Goal: Task Accomplishment & Management: Use online tool/utility

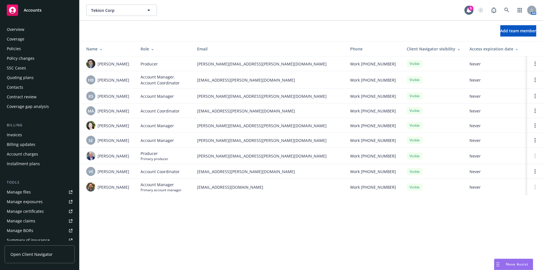
scroll to position [99, 0]
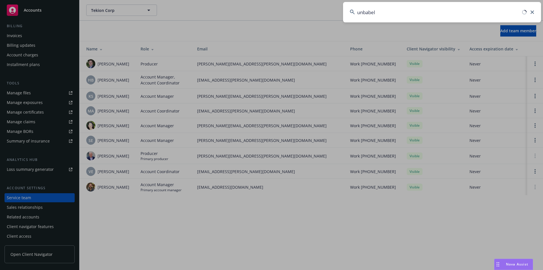
type input "unbabel"
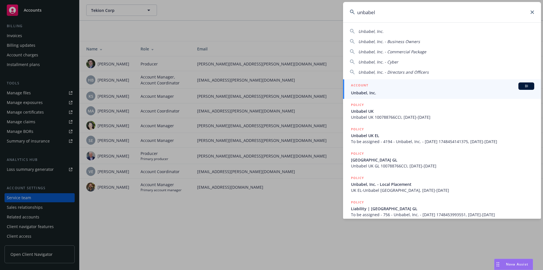
click at [523, 84] on span "BI" at bounding box center [526, 85] width 11 height 5
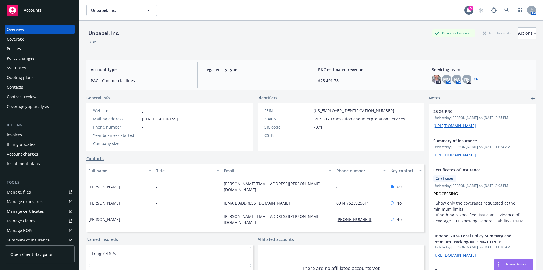
click at [18, 51] on div "Policies" at bounding box center [14, 48] width 14 height 9
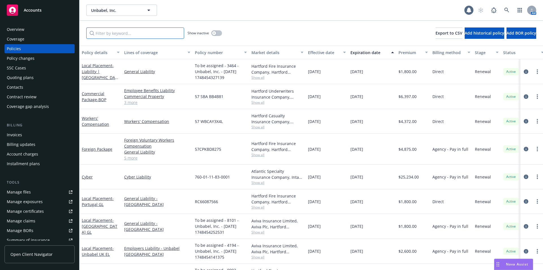
click at [120, 33] on input "Filter by keyword..." at bounding box center [135, 32] width 98 height 11
type input "cyber"
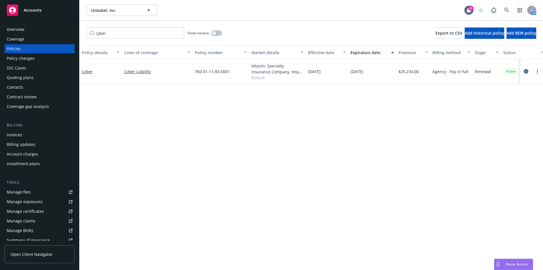
click at [525, 70] on icon "circleInformation" at bounding box center [526, 71] width 5 height 5
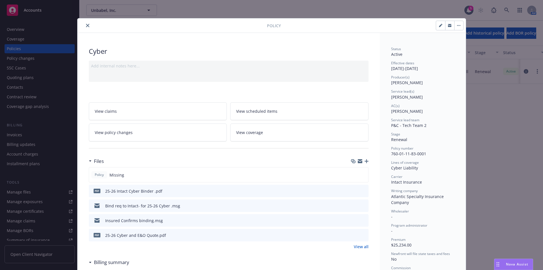
click at [365, 162] on icon "button" at bounding box center [367, 161] width 4 height 4
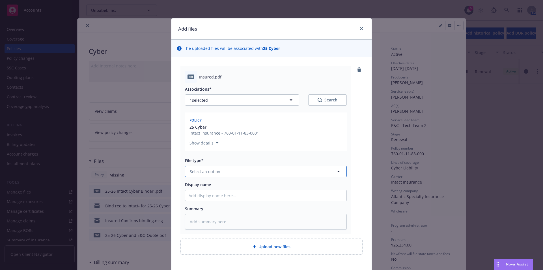
click at [244, 170] on button "Select an option" at bounding box center [266, 171] width 162 height 11
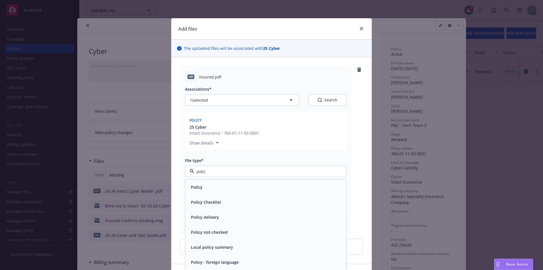
type input "policy"
click at [201, 188] on div "Policy" at bounding box center [266, 187] width 154 height 8
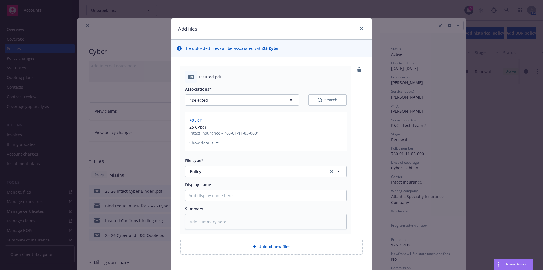
scroll to position [37, 0]
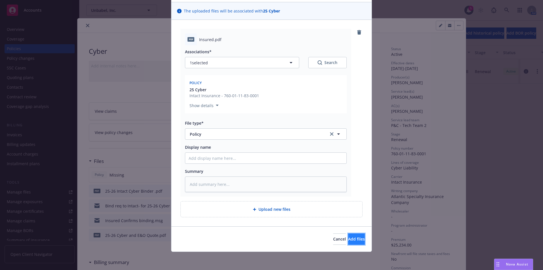
click at [348, 242] on button "Add files" at bounding box center [356, 238] width 17 height 11
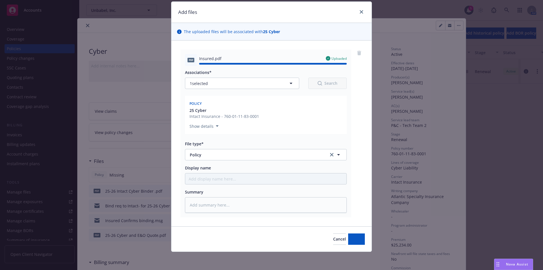
type textarea "x"
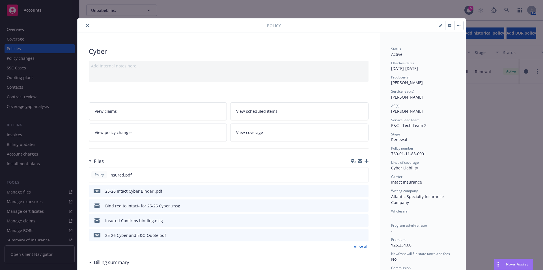
click at [86, 27] on icon "close" at bounding box center [87, 25] width 3 height 3
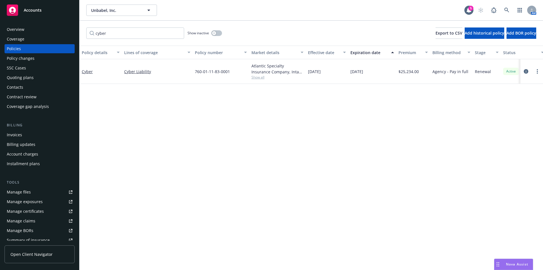
click at [259, 13] on div "Unbabel, Inc. Unbabel, Inc." at bounding box center [275, 10] width 378 height 11
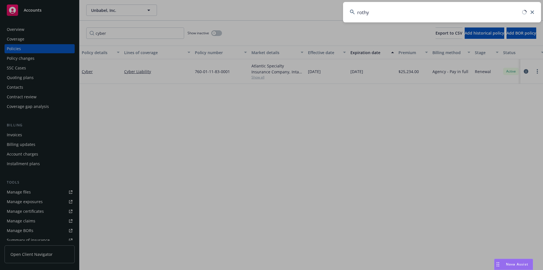
type input "rothy"
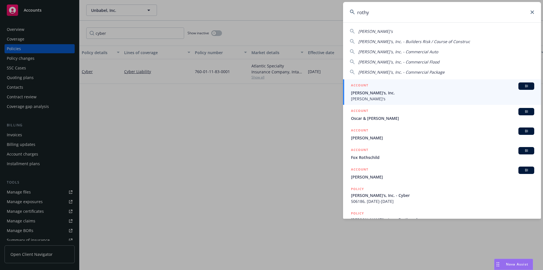
click at [525, 86] on span "BI" at bounding box center [526, 85] width 11 height 5
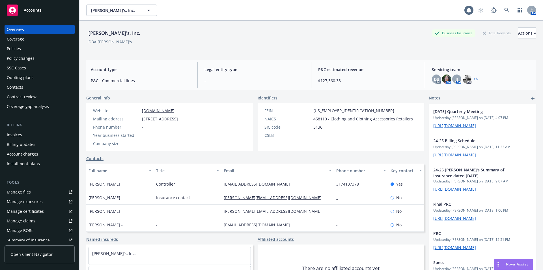
click at [18, 53] on div "Policies" at bounding box center [14, 48] width 14 height 9
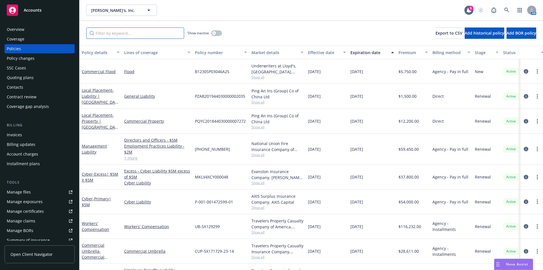
click at [133, 36] on input "Filter by keyword..." at bounding box center [135, 32] width 98 height 11
click at [291, 28] on div "Show inactive Export to CSV Add historical policy Add BOR policy" at bounding box center [312, 33] width 464 height 25
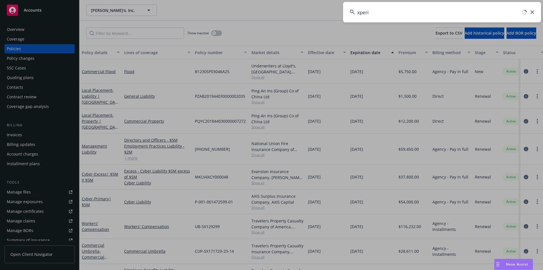
type input "xperi"
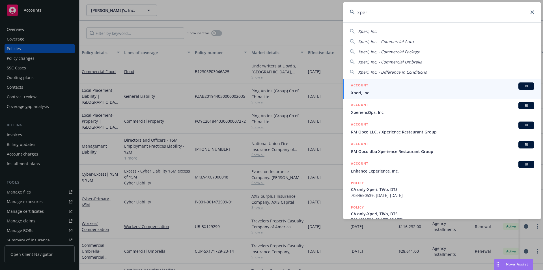
click at [525, 87] on span "BI" at bounding box center [526, 85] width 11 height 5
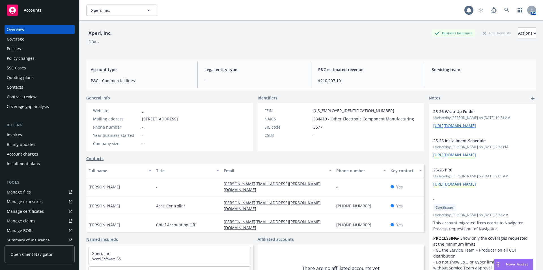
click at [21, 192] on div "Manage files" at bounding box center [19, 191] width 24 height 9
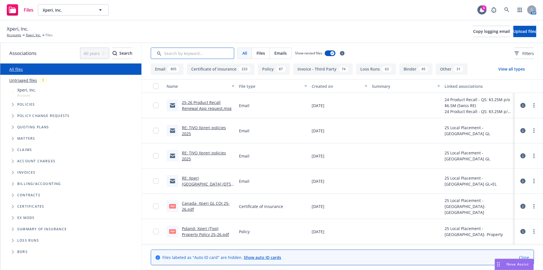
click at [199, 54] on input "Search by keyword..." at bounding box center [192, 53] width 83 height 11
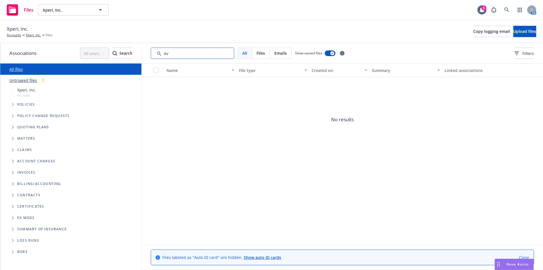
type input "e"
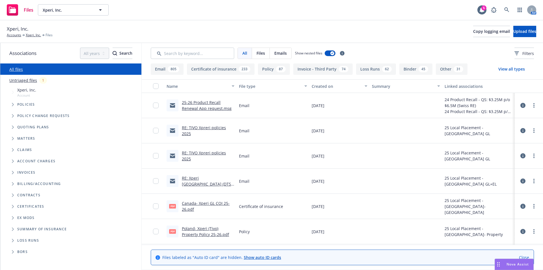
click at [244, 13] on div "Files Xperi, Inc. Xperi, Inc. 5 AM" at bounding box center [271, 10] width 543 height 20
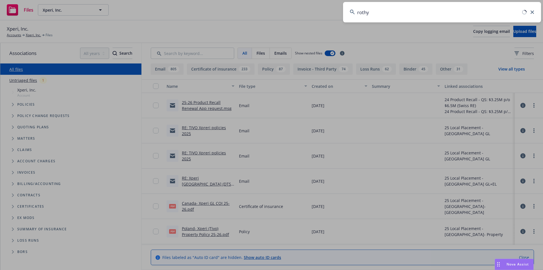
type input "rothy"
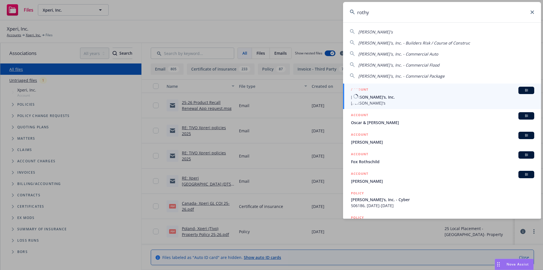
click at [528, 85] on link "ACCOUNT BI [PERSON_NAME]'s, Inc. [PERSON_NAME]'s" at bounding box center [442, 95] width 198 height 25
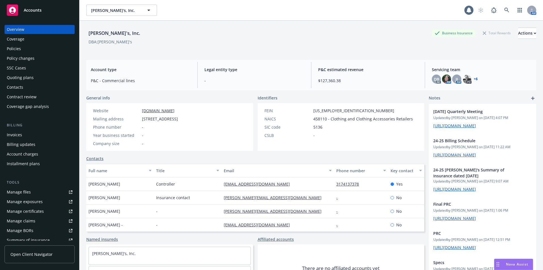
click at [474, 78] on link "+ 6" at bounding box center [476, 78] width 4 height 3
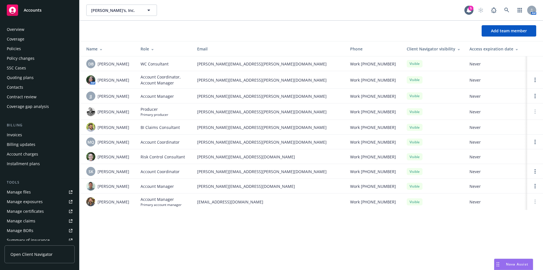
click at [15, 48] on div "Policies" at bounding box center [14, 48] width 14 height 9
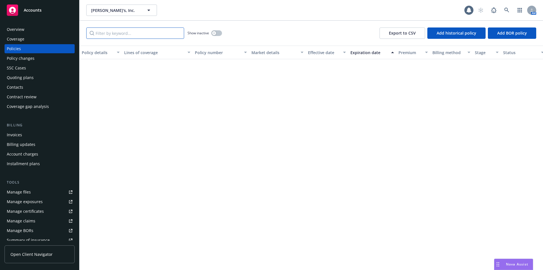
click at [117, 35] on input "Filter by keyword..." at bounding box center [135, 32] width 98 height 11
drag, startPoint x: 127, startPoint y: 34, endPoint x: 59, endPoint y: 34, distance: 68.8
click at [59, 34] on div "Accounts Overview Coverage Policies Policy changes SSC Cases Quoting plans Cont…" at bounding box center [271, 135] width 543 height 270
drag, startPoint x: 81, startPoint y: 32, endPoint x: 70, endPoint y: 32, distance: 11.3
click at [70, 32] on div "Accounts Overview Coverage Policies Policy changes SSC Cases Quoting plans Cont…" at bounding box center [271, 135] width 543 height 270
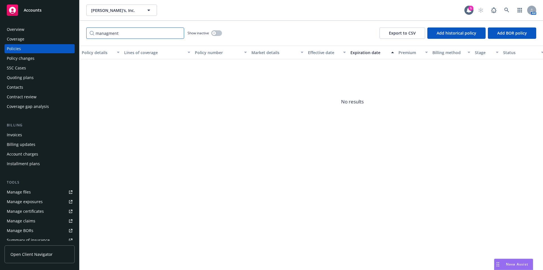
type input "managment"
click at [8, 50] on div "Policies" at bounding box center [14, 48] width 14 height 9
drag, startPoint x: 81, startPoint y: 30, endPoint x: 68, endPoint y: 30, distance: 13.9
click at [68, 30] on div "Accounts Overview Coverage Policies Policy changes SSC Cases Quoting plans Cont…" at bounding box center [271, 135] width 543 height 270
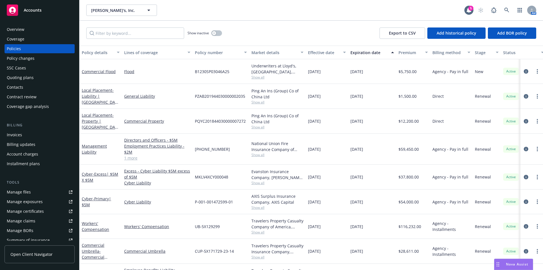
click at [22, 53] on div "Policies" at bounding box center [40, 48] width 66 height 9
drag, startPoint x: 263, startPoint y: 143, endPoint x: 342, endPoint y: 151, distance: 79.3
click at [342, 151] on div "Management Liability Directors and Officers - $5M Employment Practices Liabilit…" at bounding box center [353, 149] width 546 height 31
click at [342, 151] on div "11/30/2024" at bounding box center [327, 149] width 42 height 31
click at [524, 148] on icon "circleInformation" at bounding box center [526, 149] width 5 height 5
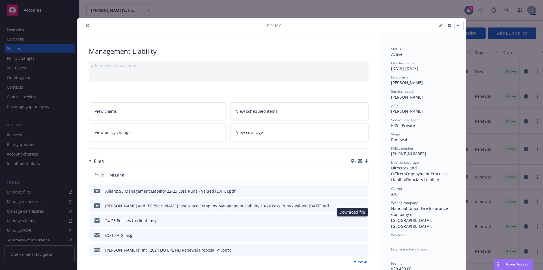
click at [353, 219] on icon "download file" at bounding box center [354, 220] width 5 height 5
click at [86, 26] on icon "close" at bounding box center [87, 25] width 3 height 3
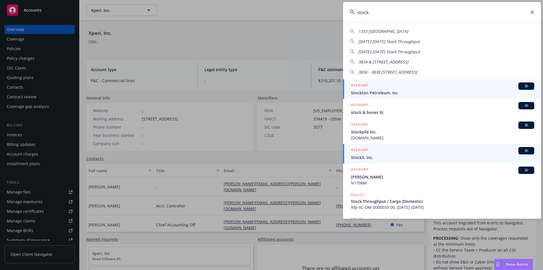
type input "stock"
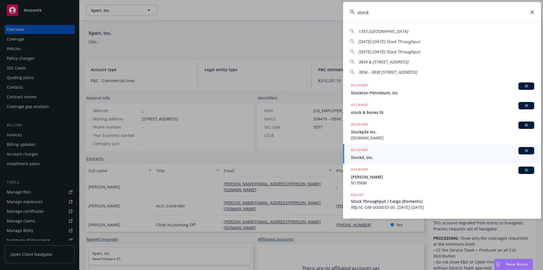
click at [521, 149] on span "BI" at bounding box center [526, 150] width 11 height 5
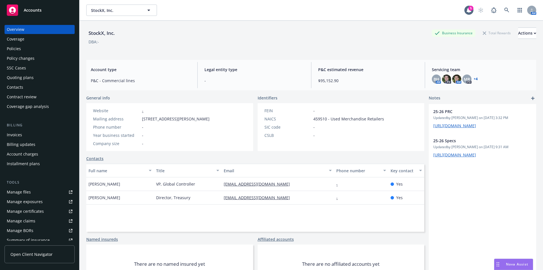
click at [498, 265] on icon "Drag to move" at bounding box center [498, 264] width 3 height 5
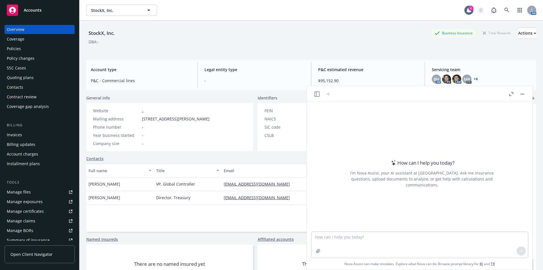
click at [317, 93] on icon "button" at bounding box center [317, 93] width 5 height 5
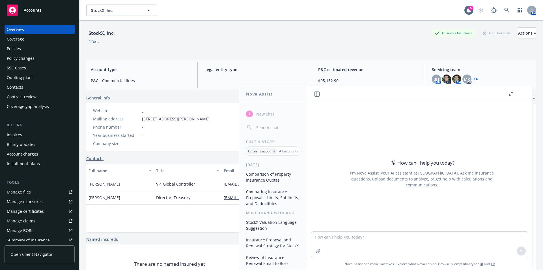
click at [268, 176] on button "Comparison of Property Insurance Quotes" at bounding box center [273, 176] width 59 height 15
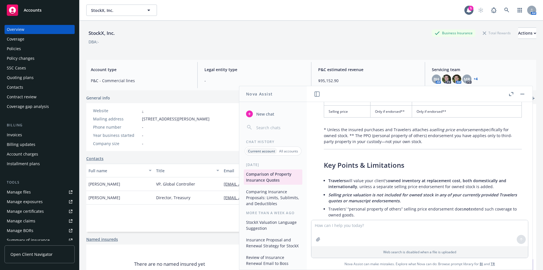
scroll to position [15184, 0]
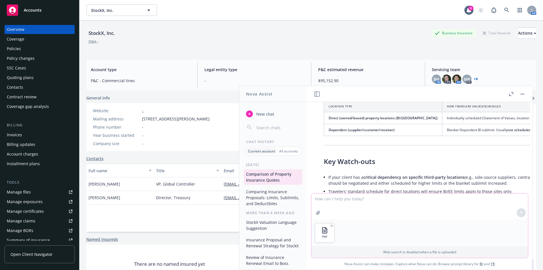
click at [336, 199] on textarea at bounding box center [420, 206] width 217 height 26
type textarea "Here's C.N.A. 's revised foreign property quote. Can you please advise how it's…"
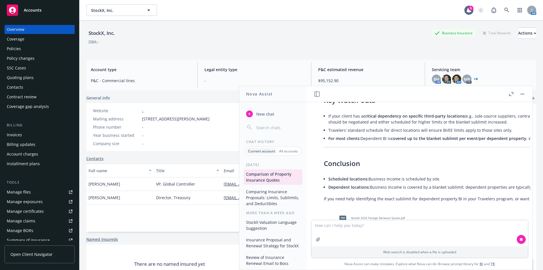
scroll to position [15255, 0]
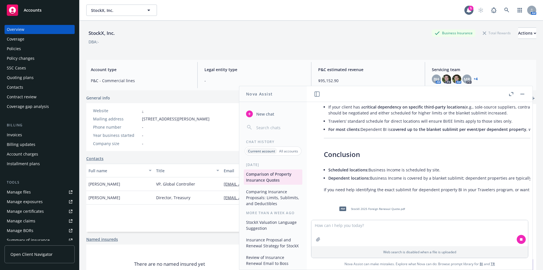
click at [512, 95] on icon "button" at bounding box center [511, 94] width 4 height 4
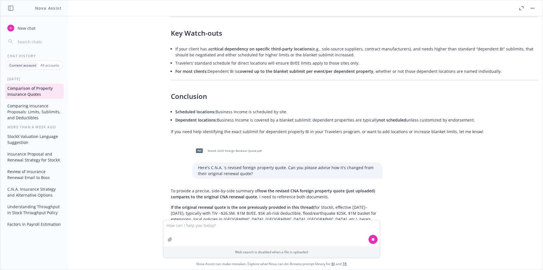
scroll to position [15148, 0]
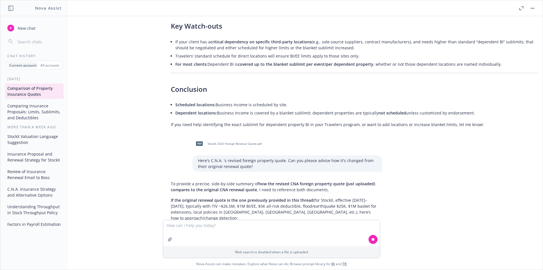
drag, startPoint x: 191, startPoint y: 130, endPoint x: 248, endPoint y: 129, distance: 57.2
click at [248, 197] on span "If the original renewal quote is the one previously provided in this thread" at bounding box center [242, 199] width 143 height 5
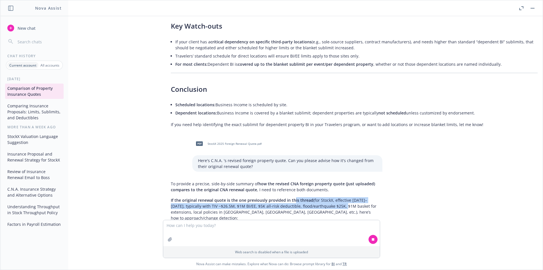
drag, startPoint x: 291, startPoint y: 130, endPoint x: 338, endPoint y: 134, distance: 47.4
click at [338, 197] on p "If the original renewal quote is the one previously provided in this thread (fo…" at bounding box center [274, 209] width 206 height 24
drag, startPoint x: 310, startPoint y: 136, endPoint x: 206, endPoint y: 136, distance: 104.4
click at [206, 197] on p "If the original renewal quote is the one previously provided in this thread (fo…" at bounding box center [274, 209] width 206 height 24
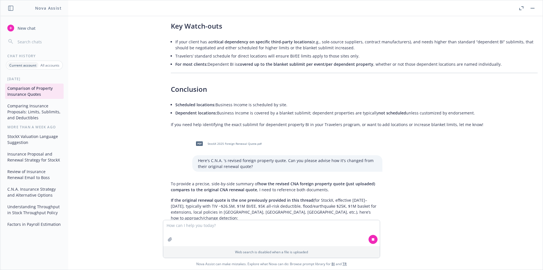
click at [206, 197] on p "If the original renewal quote is the one previously provided in this thread (fo…" at bounding box center [274, 209] width 206 height 24
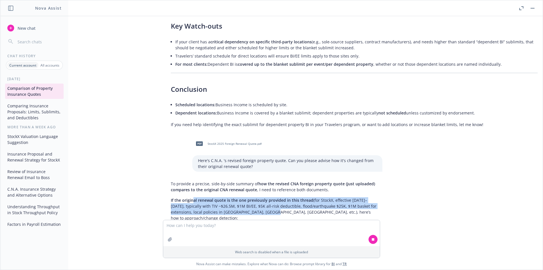
drag, startPoint x: 190, startPoint y: 129, endPoint x: 259, endPoint y: 139, distance: 70.1
click at [259, 197] on p "If the original renewal quote is the one previously provided in this thread (fo…" at bounding box center [274, 209] width 206 height 24
click at [260, 197] on p "If the original renewal quote is the one previously provided in this thread (fo…" at bounding box center [274, 209] width 206 height 24
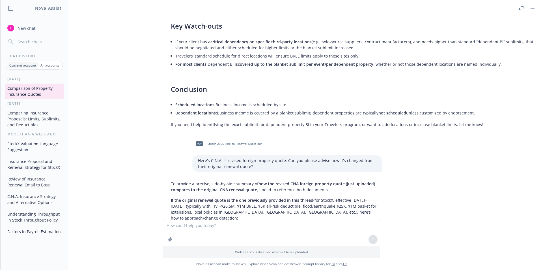
click at [311, 197] on p "If the original renewal quote is the one previously provided in this thread (fo…" at bounding box center [274, 209] width 206 height 24
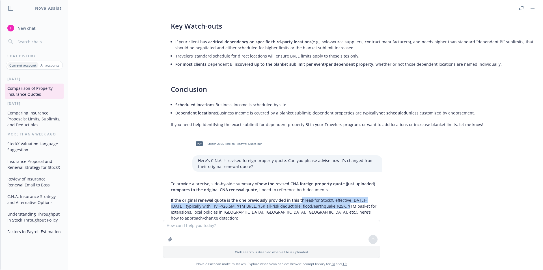
drag, startPoint x: 298, startPoint y: 129, endPoint x: 340, endPoint y: 136, distance: 42.4
click at [340, 197] on p "If the original renewal quote is the one previously provided in this thread (fo…" at bounding box center [274, 209] width 206 height 24
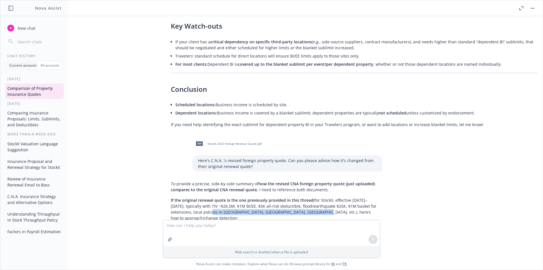
drag, startPoint x: 295, startPoint y: 139, endPoint x: 205, endPoint y: 139, distance: 90.3
click at [205, 197] on p "If the original renewal quote is the one previously provided in this thread (fo…" at bounding box center [274, 209] width 206 height 24
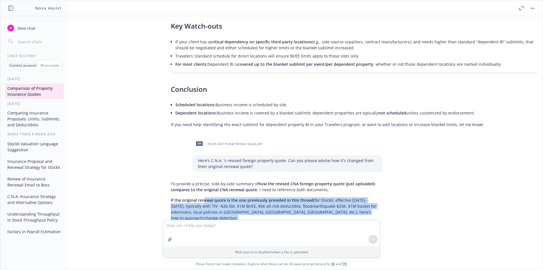
drag, startPoint x: 203, startPoint y: 128, endPoint x: 326, endPoint y: 147, distance: 124.4
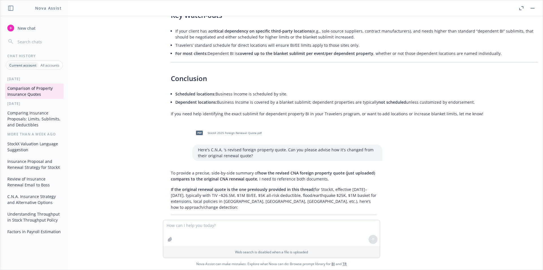
scroll to position [15124, 0]
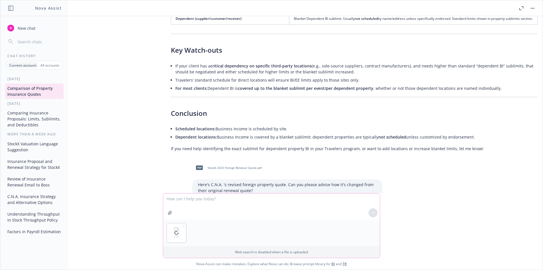
click at [208, 203] on textarea at bounding box center [271, 206] width 217 height 26
type textarea "Here's the first quote"
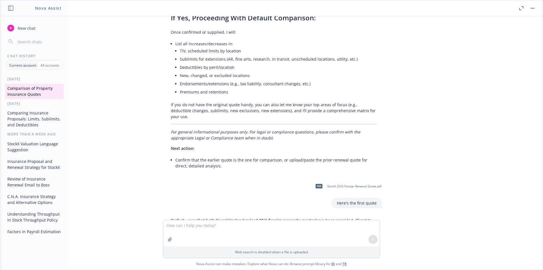
scroll to position [15451, 0]
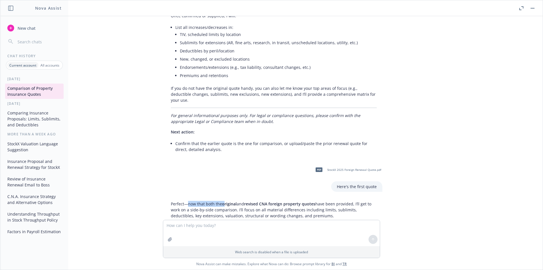
drag, startPoint x: 186, startPoint y: 121, endPoint x: 313, endPoint y: 125, distance: 126.8
click at [313, 201] on p "Perfect—now that both the original and revised CNA foreign property quotes have…" at bounding box center [274, 210] width 206 height 18
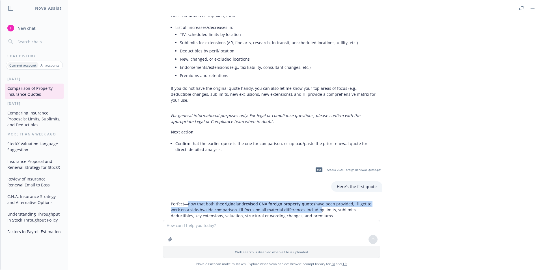
drag, startPoint x: 313, startPoint y: 125, endPoint x: 332, endPoint y: 125, distance: 19.5
click at [313, 201] on p "Perfect—now that both the original and revised CNA foreign property quotes have…" at bounding box center [274, 210] width 206 height 18
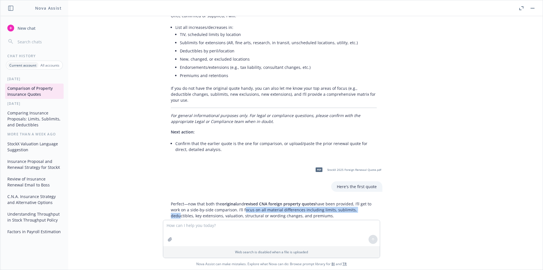
drag, startPoint x: 356, startPoint y: 128, endPoint x: 239, endPoint y: 128, distance: 116.6
click at [239, 201] on p "Perfect—now that both the original and revised CNA foreign property quotes have…" at bounding box center [274, 210] width 206 height 18
drag, startPoint x: 192, startPoint y: 125, endPoint x: 264, endPoint y: 135, distance: 72.5
click at [264, 201] on p "Perfect—now that both the original and revised CNA foreign property quotes have…" at bounding box center [274, 210] width 206 height 18
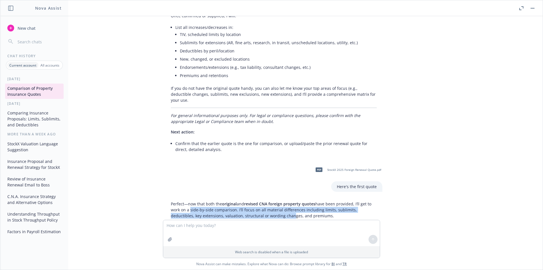
click at [264, 201] on p "Perfect—now that both the original and revised CNA foreign property quotes have…" at bounding box center [274, 210] width 206 height 18
drag, startPoint x: 291, startPoint y: 134, endPoint x: 228, endPoint y: 124, distance: 64.1
click at [235, 201] on p "Perfect—now that both the original and revised CNA foreign property quotes have…" at bounding box center [274, 210] width 206 height 18
drag, startPoint x: 172, startPoint y: 129, endPoint x: 242, endPoint y: 149, distance: 72.4
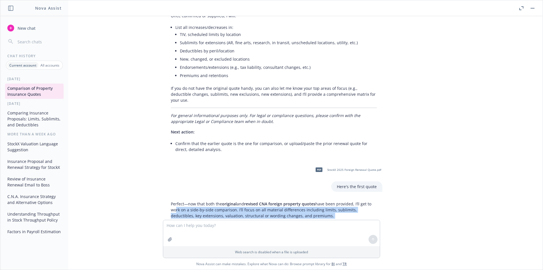
click at [242, 198] on div "Perfect—now that both the original and revised CNA foreign property quotes have…" at bounding box center [273, 241] width 217 height 87
click at [242, 223] on p "This may take a few minutes to extract thoroughly from both PDFs and verify aga…" at bounding box center [274, 229] width 206 height 12
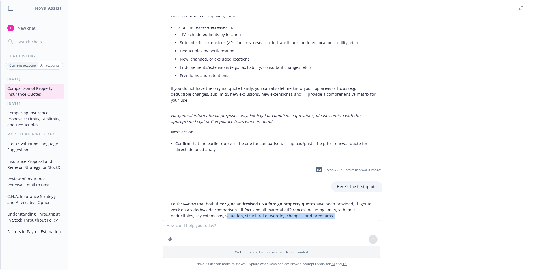
drag, startPoint x: 211, startPoint y: 135, endPoint x: 197, endPoint y: 129, distance: 14.8
click at [197, 198] on div "Perfect—now that both the original and revised CNA foreign property quotes have…" at bounding box center [273, 241] width 217 height 87
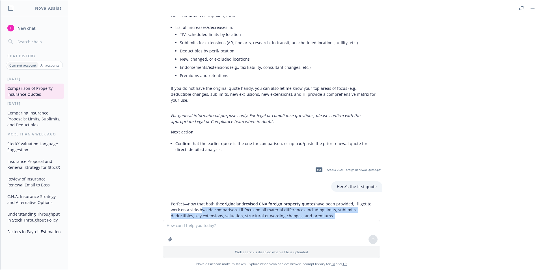
click at [231, 201] on p "Perfect—now that both the original and revised CNA foreign property quotes have…" at bounding box center [274, 210] width 206 height 18
drag, startPoint x: 261, startPoint y: 128, endPoint x: 340, endPoint y: 156, distance: 83.6
click at [340, 198] on div "Perfect—now that both the original and revised CNA foreign property quotes have…" at bounding box center [273, 241] width 217 height 87
click at [340, 239] on li "A clear summary table of all changes (increases, decreases, new terms, removals…" at bounding box center [275, 243] width 201 height 8
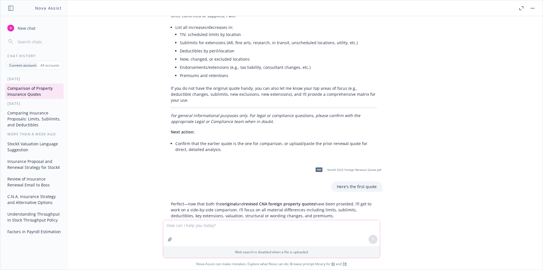
click at [198, 228] on textarea at bounding box center [271, 233] width 217 height 26
click at [204, 227] on textarea at bounding box center [271, 233] width 217 height 26
type textarea "well?"
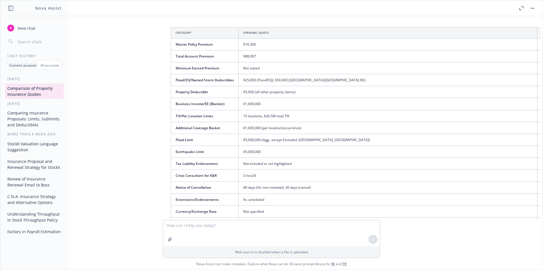
scroll to position [15843, 0]
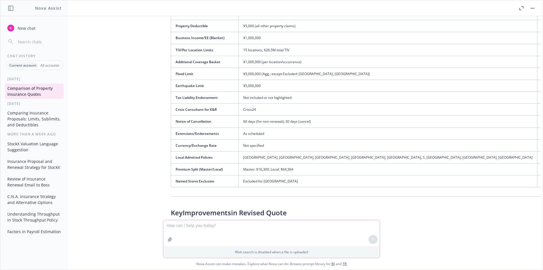
drag, startPoint x: 184, startPoint y: 223, endPoint x: 187, endPoint y: 227, distance: 5.6
click at [184, 225] on textarea at bounding box center [271, 233] width 217 height 26
paste textarea "Policy Coverage Expiring Limit Renewal Limit Request Final Response Domestic Pr…"
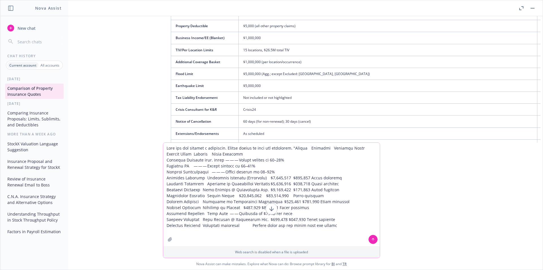
type textarea "Here are the changes i requested. Please advise if they are corrected. "Policy …"
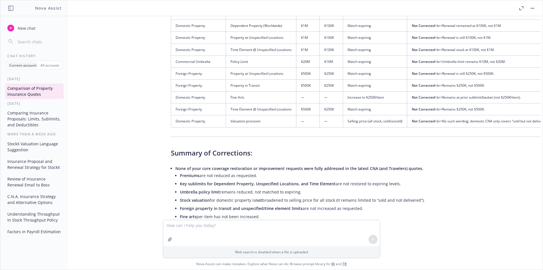
scroll to position [16414, 0]
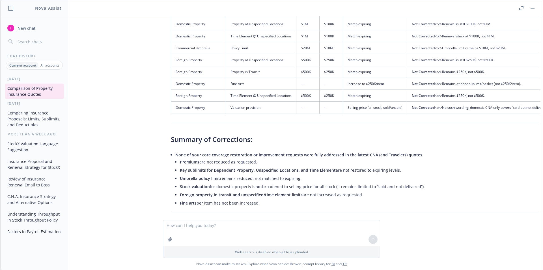
drag, startPoint x: 289, startPoint y: 160, endPoint x: 302, endPoint y: 161, distance: 13.0
click at [302, 240] on li "If these terms are critical, consider escalating with CNA/Travelers marketing c…" at bounding box center [400, 244] width 451 height 8
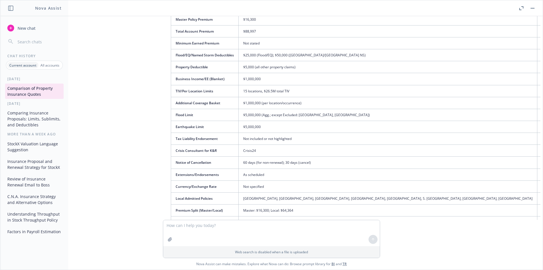
scroll to position [15754, 0]
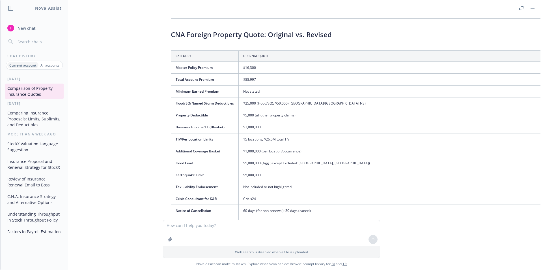
drag, startPoint x: 261, startPoint y: 175, endPoint x: 392, endPoint y: 174, distance: 131.0
click at [392, 252] on tr "Premium Split (Master/Local) Master: $16,300; Local: $64,364 Master: $24,633; L…" at bounding box center [477, 258] width 613 height 12
drag, startPoint x: 392, startPoint y: 174, endPoint x: 398, endPoint y: 173, distance: 6.3
drag, startPoint x: 375, startPoint y: 175, endPoint x: 338, endPoint y: 176, distance: 37.1
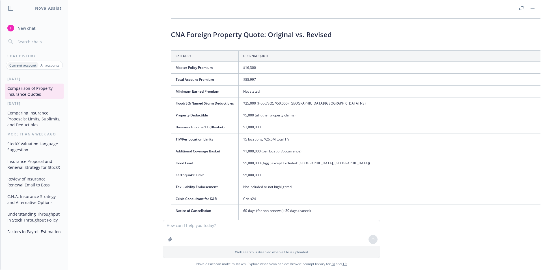
click at [197, 199] on textarea at bounding box center [271, 206] width 217 height 26
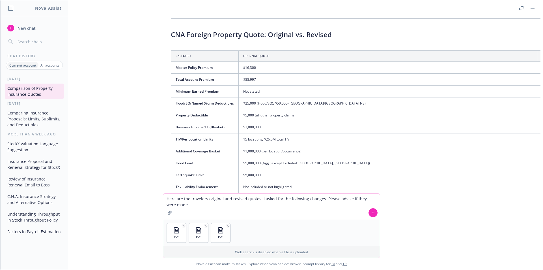
paste textarea "Coverage Element CNA Expiring & Renewal Travelers Challenger Notes / Changes Pe…"
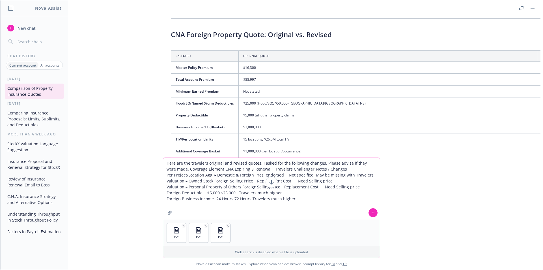
click at [319, 198] on textarea "Here are the travelers original and revised quotes. I asked for the following c…" at bounding box center [271, 189] width 217 height 62
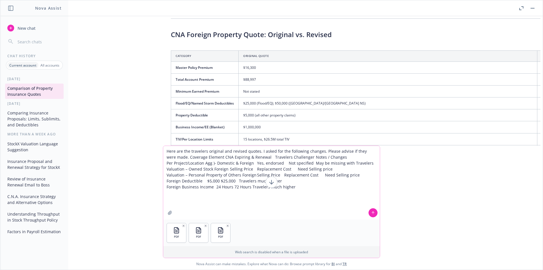
paste textarea "Also just to clarify, the below locations are third party warehouses where the …"
type textarea "Here are the travelers original and revised quotes. I asked for the following c…"
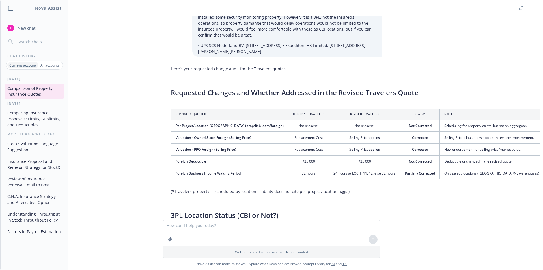
scroll to position [16762, 0]
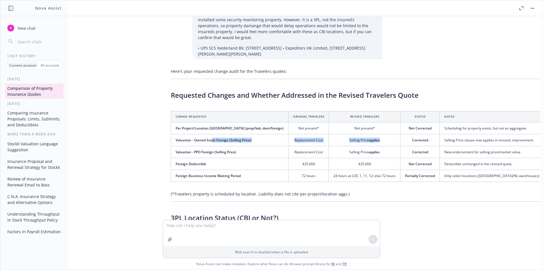
drag, startPoint x: 210, startPoint y: 60, endPoint x: 362, endPoint y: 65, distance: 152.6
click at [362, 134] on tr "Valuation - Owned Stock Foreign (Selling Price) Replacement Cost Selling Price …" at bounding box center [383, 140] width 425 height 12
click at [362, 134] on td "Selling Price applies" at bounding box center [365, 140] width 72 height 12
drag, startPoint x: 429, startPoint y: 63, endPoint x: 498, endPoint y: 68, distance: 69.0
click at [498, 134] on td "Selling Price clause now applies in revised; improvement." at bounding box center [518, 140] width 156 height 12
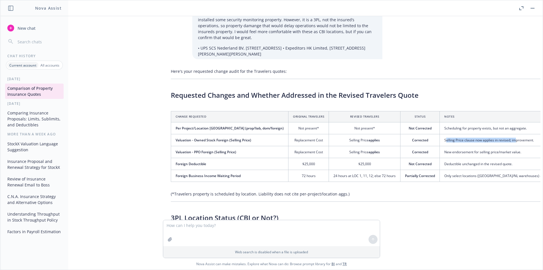
click at [498, 134] on td "Selling Price clause now applies in revised; improvement." at bounding box center [518, 140] width 156 height 12
drag, startPoint x: 479, startPoint y: 72, endPoint x: 409, endPoint y: 70, distance: 69.9
click at [409, 146] on tr "Valuation - PPO Foreign (Selling Price) Replacement Cost Selling Price applies …" at bounding box center [383, 152] width 425 height 12
click at [409, 146] on td "Corrected" at bounding box center [420, 152] width 39 height 12
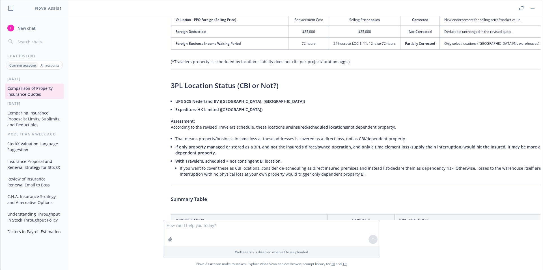
scroll to position [16960, 0]
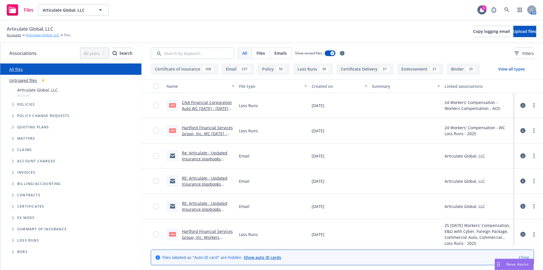
click at [37, 36] on link "Articulate Global, LLC" at bounding box center [43, 35] width 34 height 5
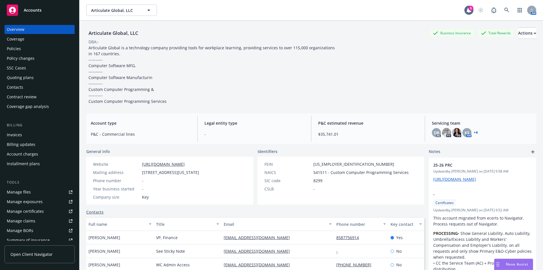
click at [38, 107] on div "Coverage gap analysis" at bounding box center [28, 106] width 42 height 9
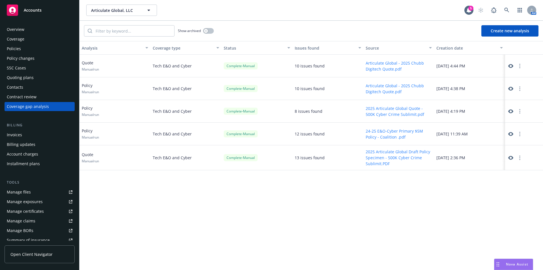
click at [520, 33] on button "Create new analysis" at bounding box center [510, 30] width 57 height 11
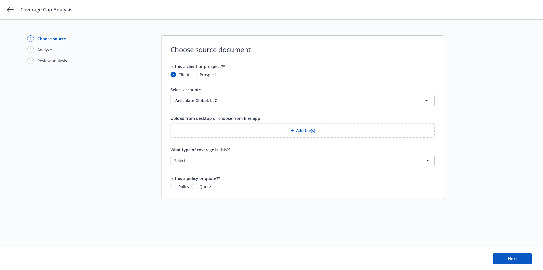
click at [304, 133] on button "Add file(s)" at bounding box center [303, 130] width 264 height 14
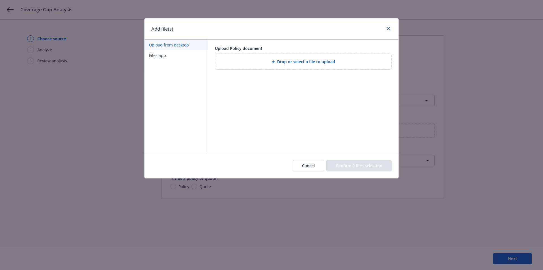
click at [297, 63] on span "Drop or select a file to upload" at bounding box center [306, 62] width 58 height 6
drag, startPoint x: 368, startPoint y: 162, endPoint x: 363, endPoint y: 166, distance: 5.8
click at [365, 165] on div "Cancel Confirm 0 files selection" at bounding box center [342, 165] width 99 height 11
click at [362, 166] on div "Cancel Confirm 0 files selection" at bounding box center [342, 165] width 99 height 11
click at [310, 166] on button "Cancel" at bounding box center [308, 165] width 31 height 11
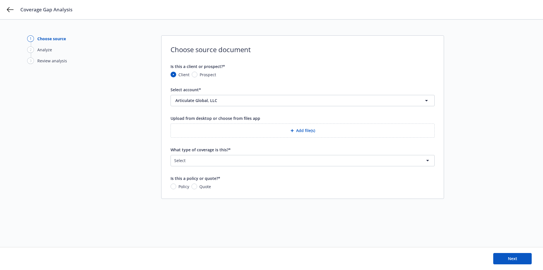
click at [306, 128] on button "Add file(s)" at bounding box center [303, 130] width 264 height 14
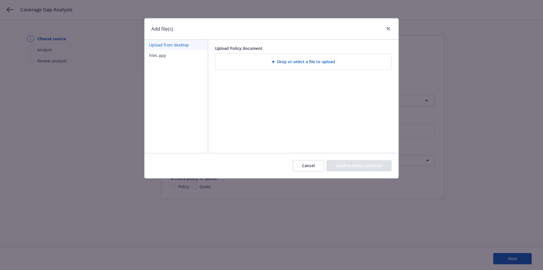
click at [307, 64] on span "Drop or select a file to upload" at bounding box center [306, 62] width 58 height 6
click at [390, 28] on link "close" at bounding box center [388, 28] width 7 height 7
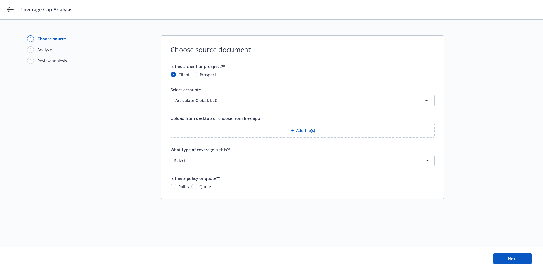
click at [301, 132] on button "Add file(s)" at bounding box center [303, 130] width 264 height 14
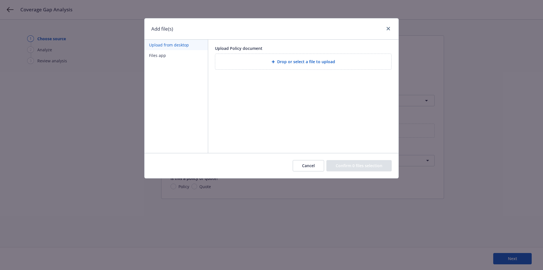
click at [299, 63] on span "Drop or select a file to upload" at bounding box center [306, 62] width 58 height 6
click at [328, 59] on span "Drop or select a file to upload" at bounding box center [306, 62] width 58 height 6
click at [388, 31] on link "close" at bounding box center [388, 28] width 7 height 7
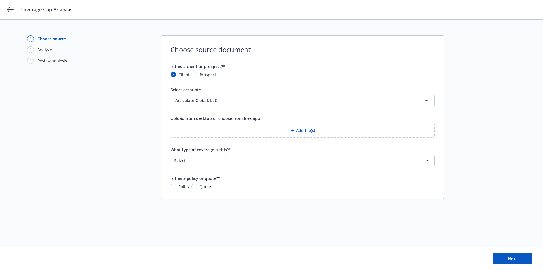
click at [302, 131] on button "Add file(s)" at bounding box center [303, 130] width 264 height 14
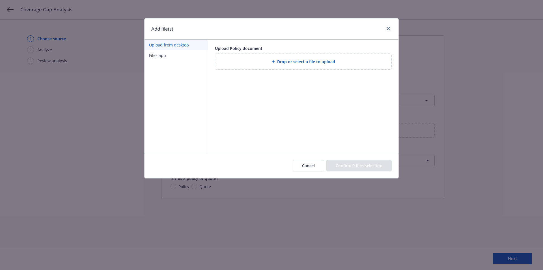
click at [284, 59] on span "Drop or select a file to upload" at bounding box center [306, 62] width 58 height 6
click at [309, 62] on span "Drop or select a file to upload" at bounding box center [306, 62] width 58 height 6
click at [389, 27] on icon "close" at bounding box center [388, 28] width 3 height 3
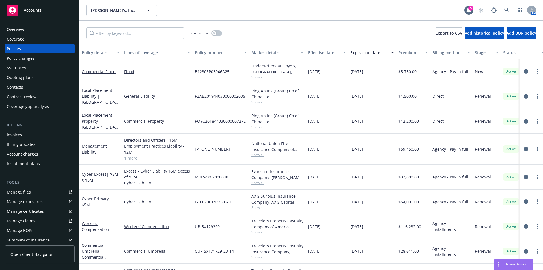
click at [231, 20] on div "[PERSON_NAME]'s, Inc. Rothy's, Inc. 5 AM" at bounding box center [312, 10] width 464 height 20
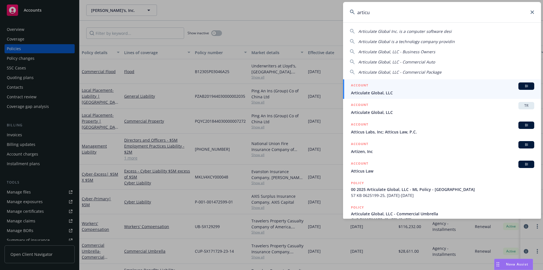
type input "articu"
click at [522, 87] on span "BI" at bounding box center [526, 85] width 11 height 5
